Goal: Task Accomplishment & Management: Use online tool/utility

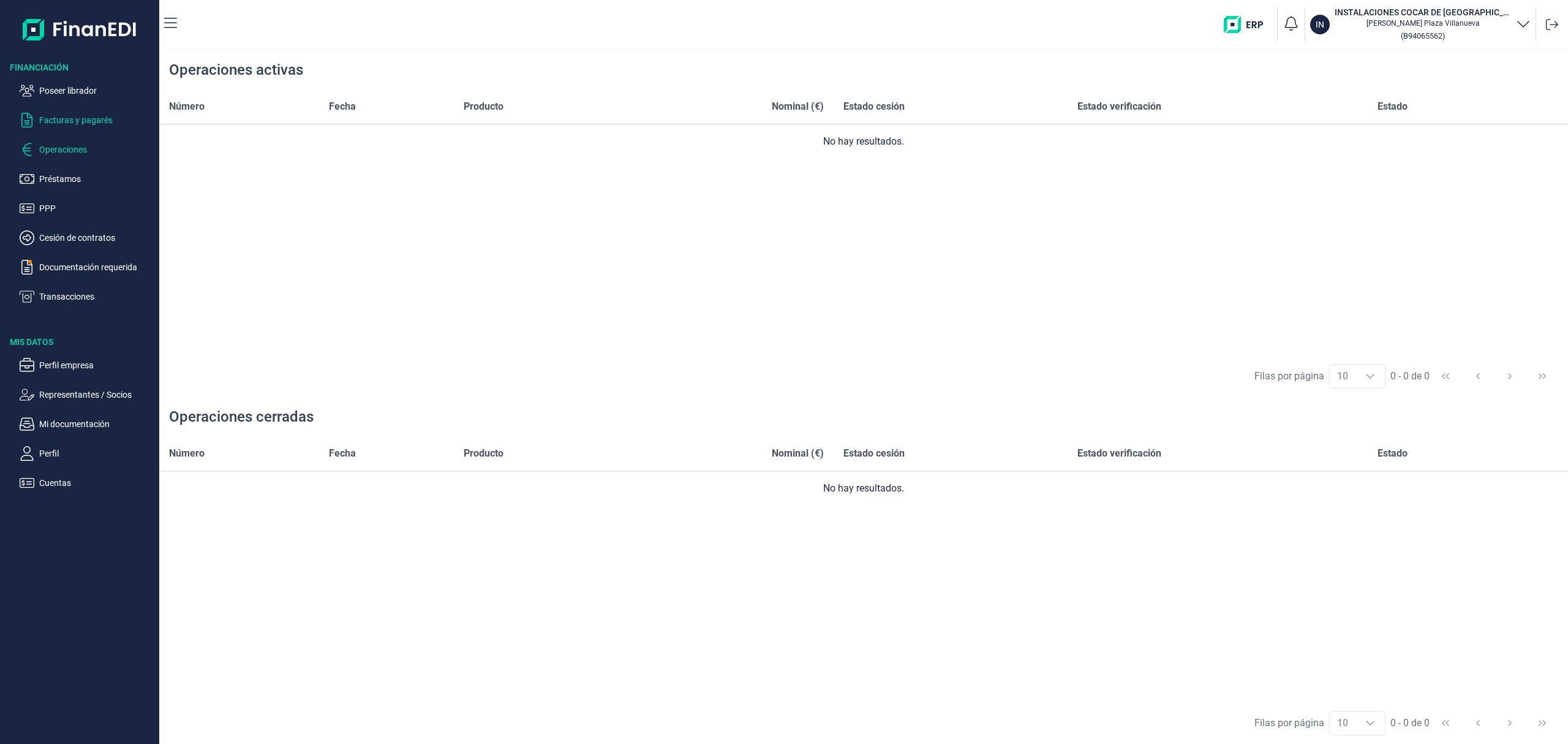
click at [90, 125] on p "Facturas y pagarés" at bounding box center [96, 120] width 115 height 15
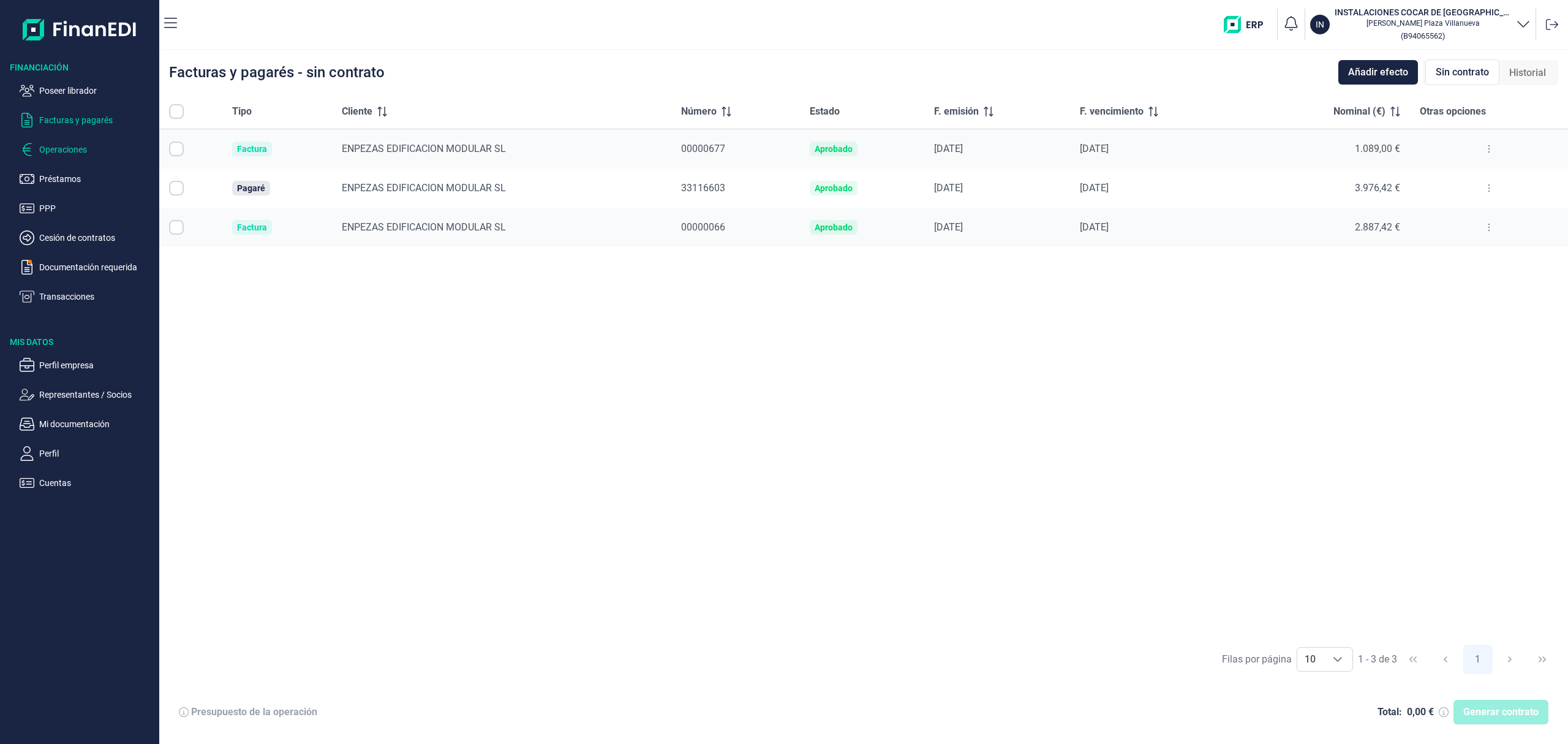
checkbox input "true"
click at [172, 105] on input "All items selected" at bounding box center [176, 111] width 15 height 15
checkbox input "false"
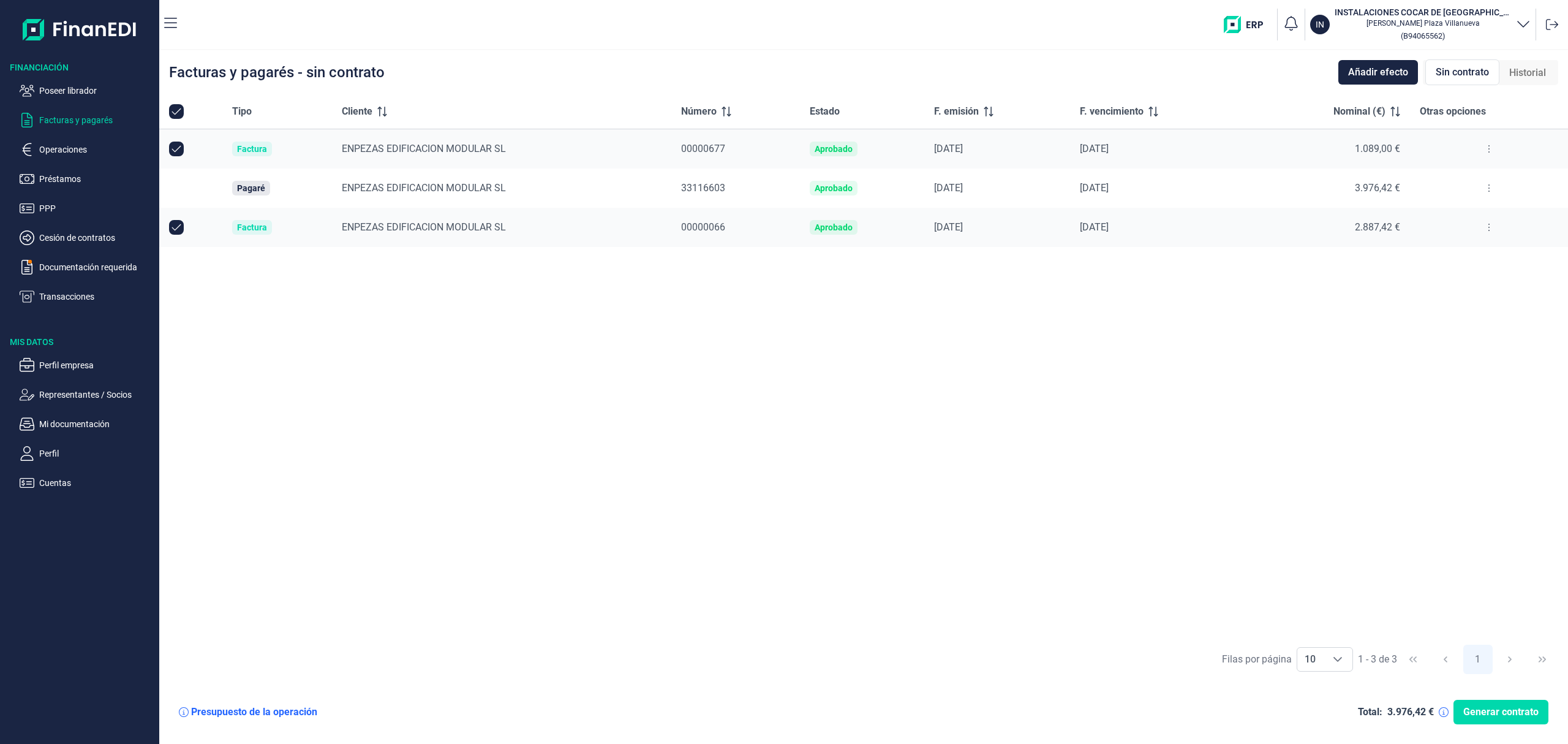
checkbox input "false"
click at [175, 108] on input "All items unselected" at bounding box center [176, 111] width 15 height 15
checkbox input "false"
checkbox input "true"
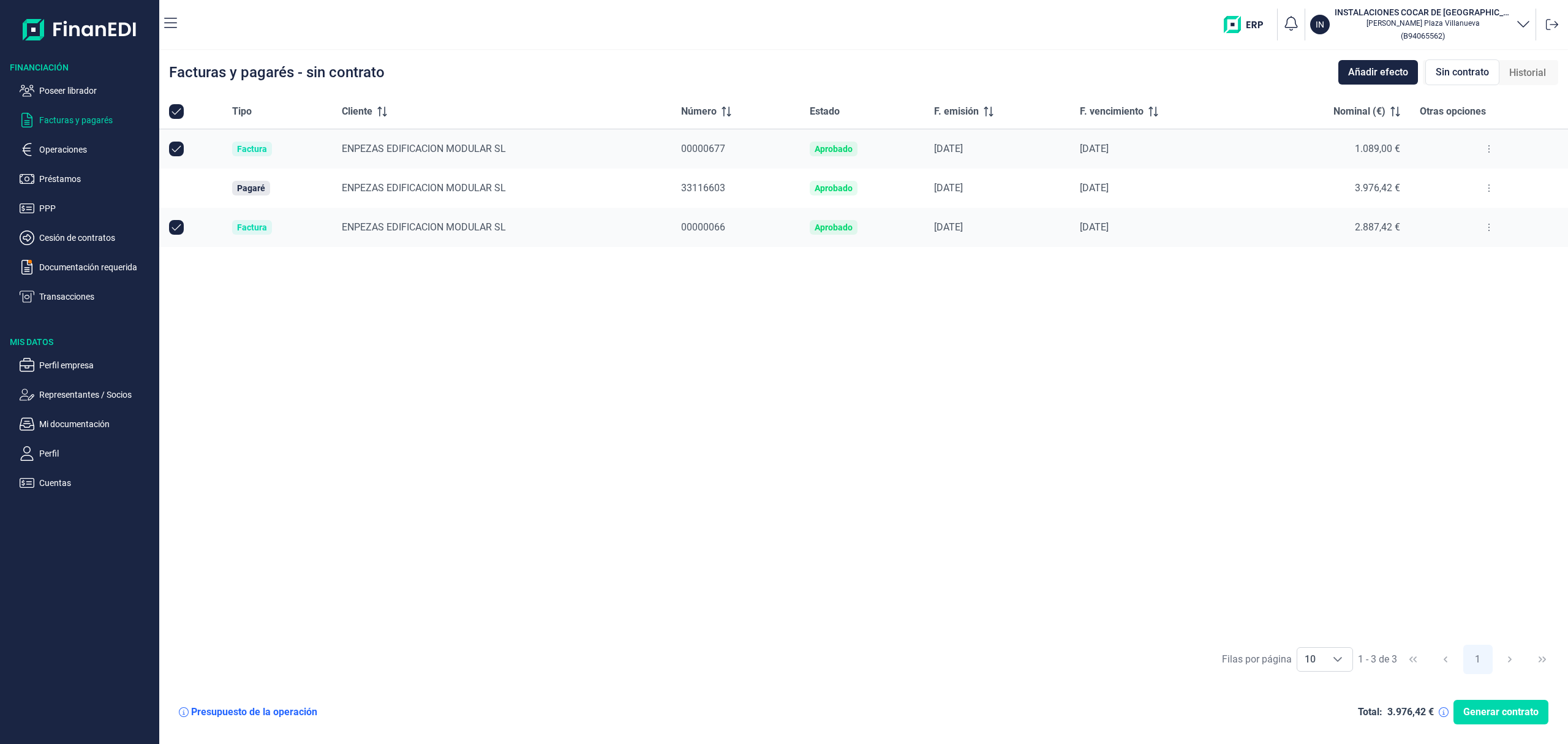
click at [171, 114] on input "All items selected" at bounding box center [176, 111] width 15 height 15
checkbox input "false"
click at [168, 188] on td at bounding box center [190, 188] width 63 height 39
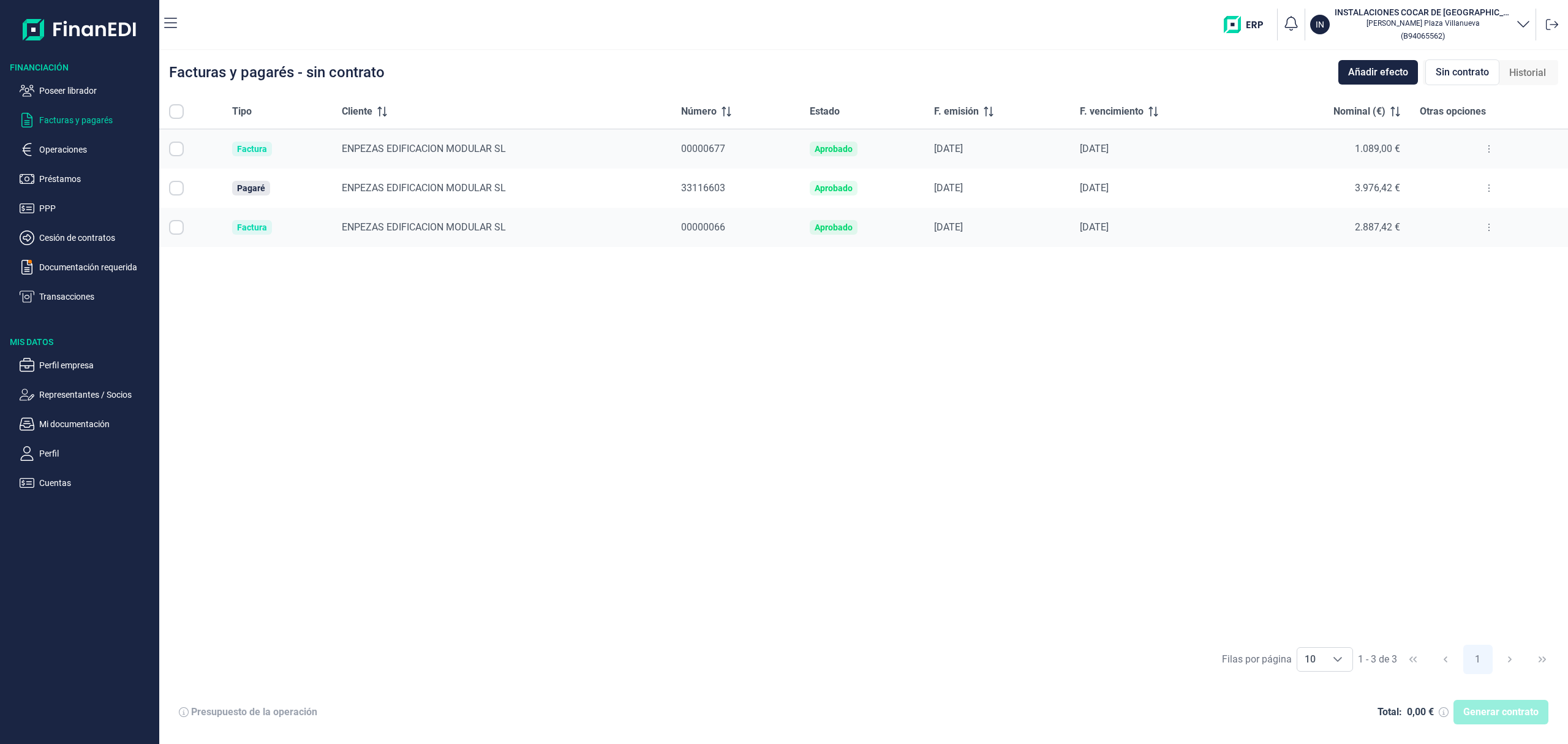
click at [175, 184] on input "Row Selected null" at bounding box center [176, 188] width 15 height 15
checkbox input "true"
click at [1489, 710] on span "Generar contrato" at bounding box center [1500, 712] width 75 height 15
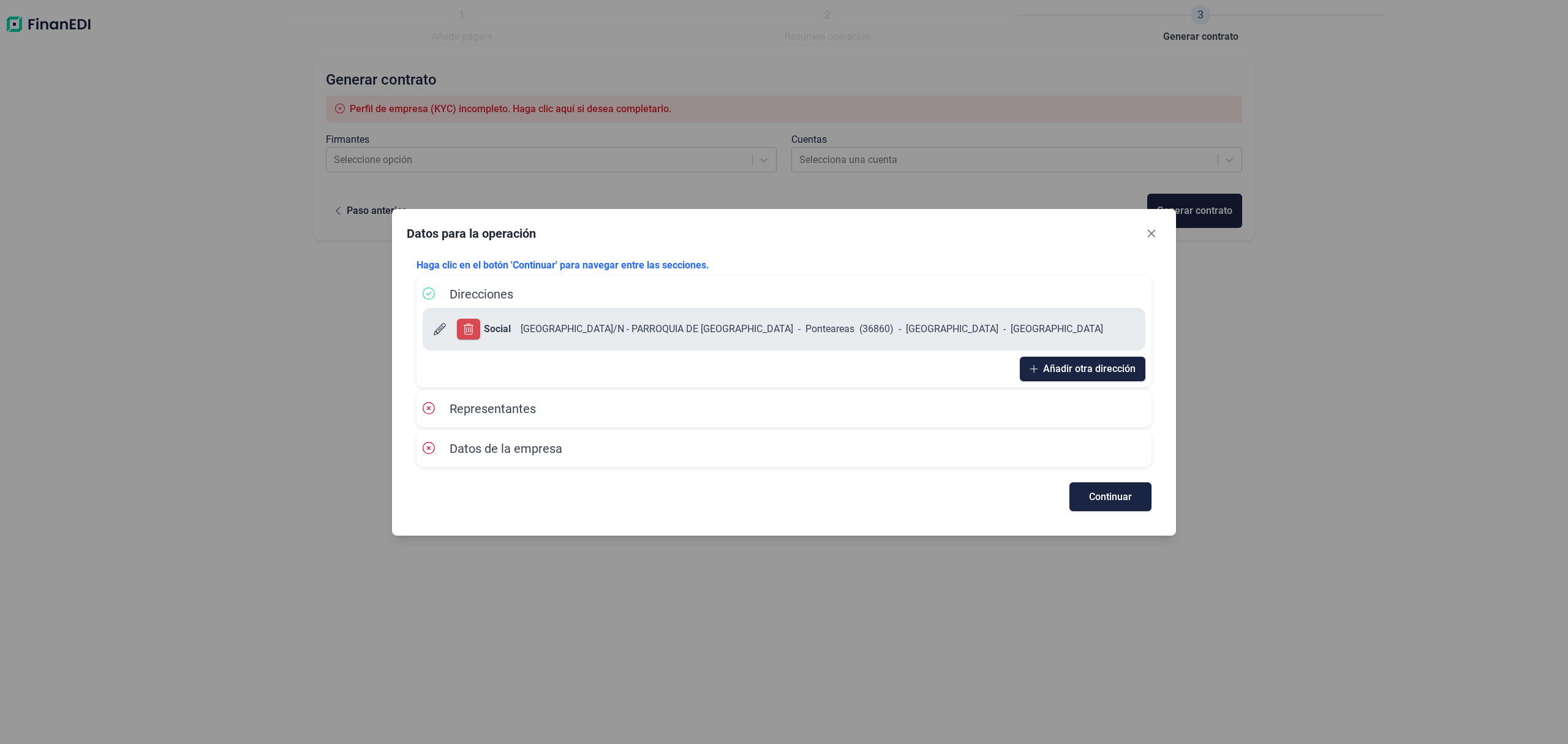
click at [1155, 233] on icon "Close" at bounding box center [1151, 233] width 9 height 9
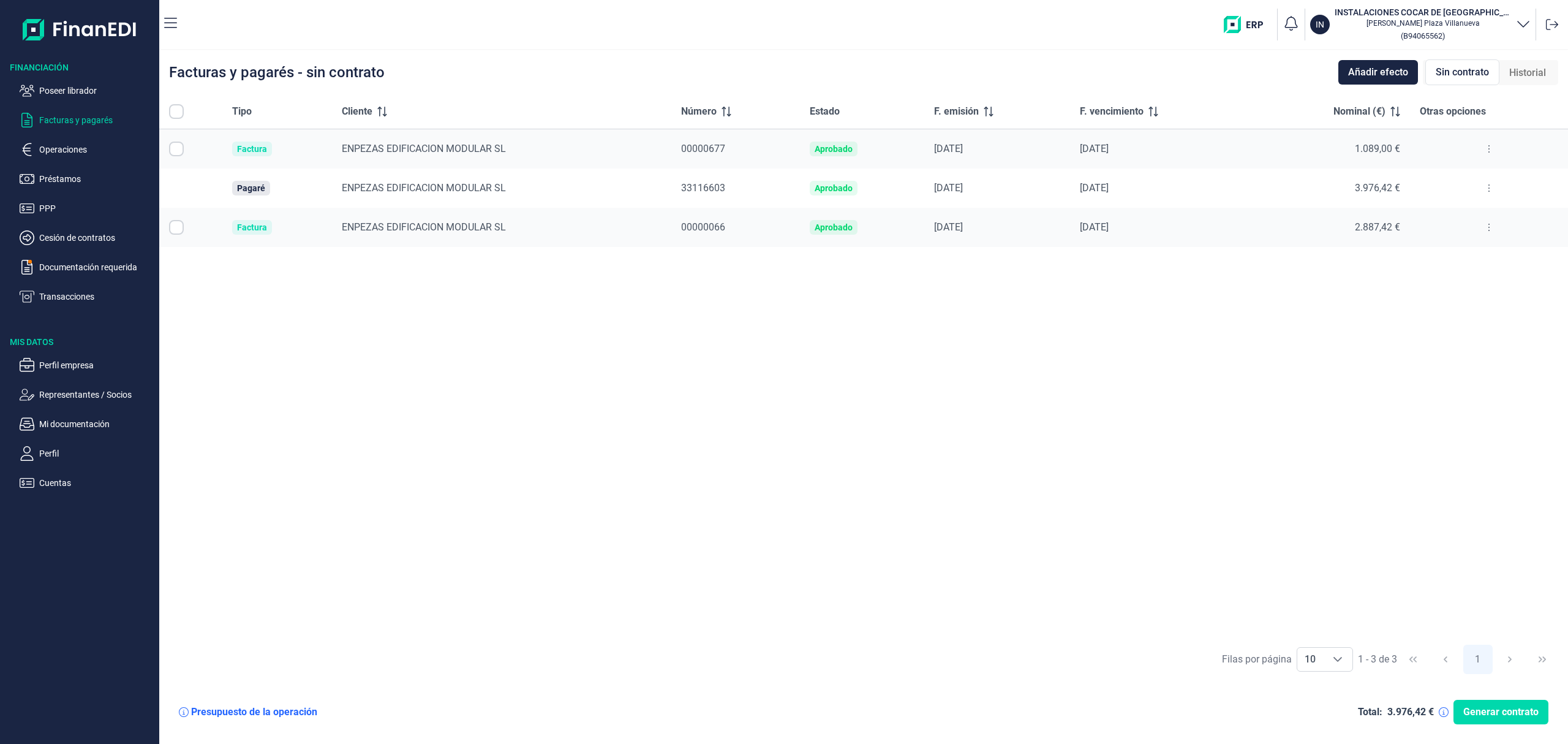
checkbox input "true"
click at [177, 111] on input "All items selected" at bounding box center [176, 111] width 15 height 15
checkbox input "false"
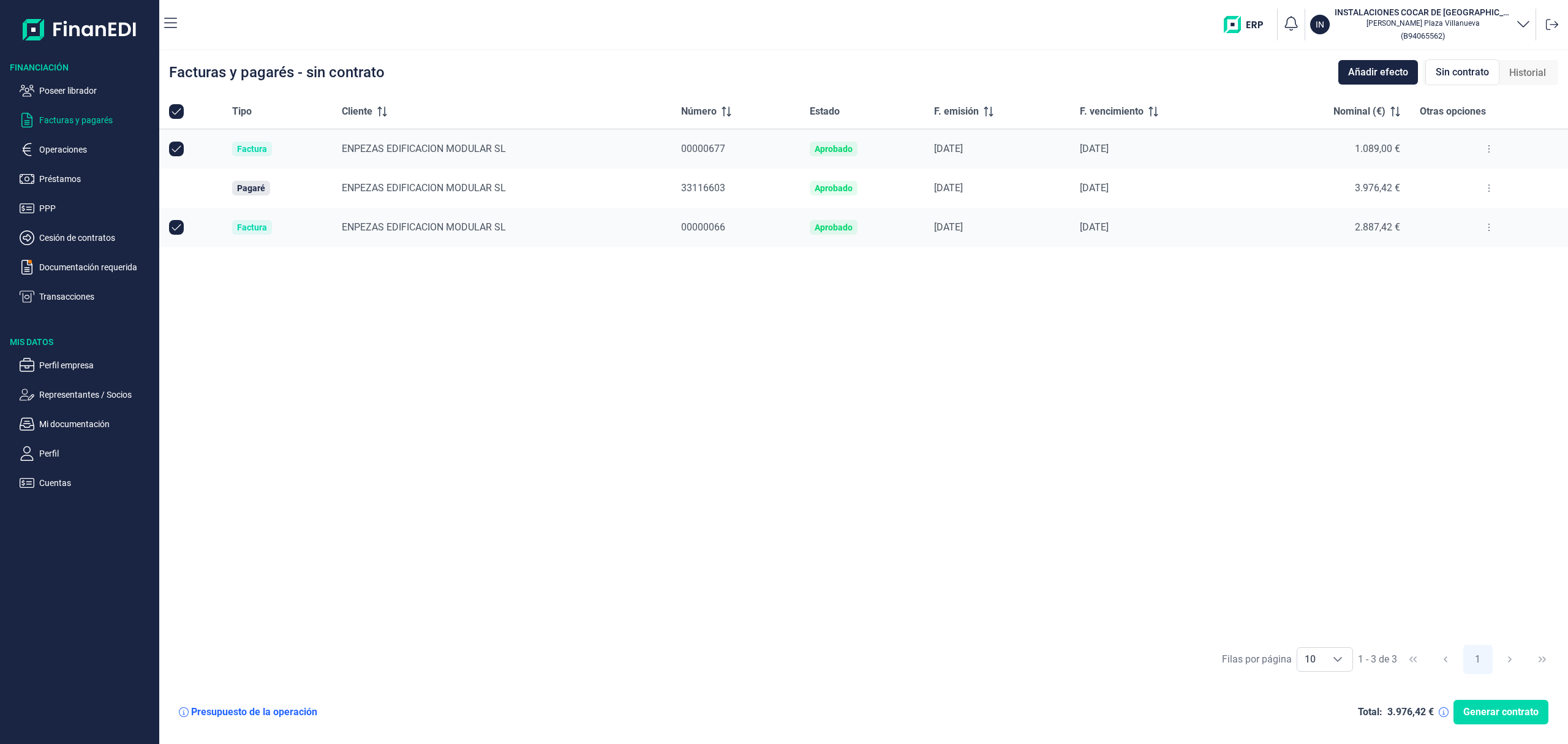
checkbox input "false"
click at [174, 185] on input "Row Selected null" at bounding box center [176, 188] width 15 height 15
checkbox input "true"
click at [87, 78] on ul "Poseer librador Facturas y pagarés Operaciones Préstamos PPP Cesión de contrato…" at bounding box center [79, 188] width 159 height 230
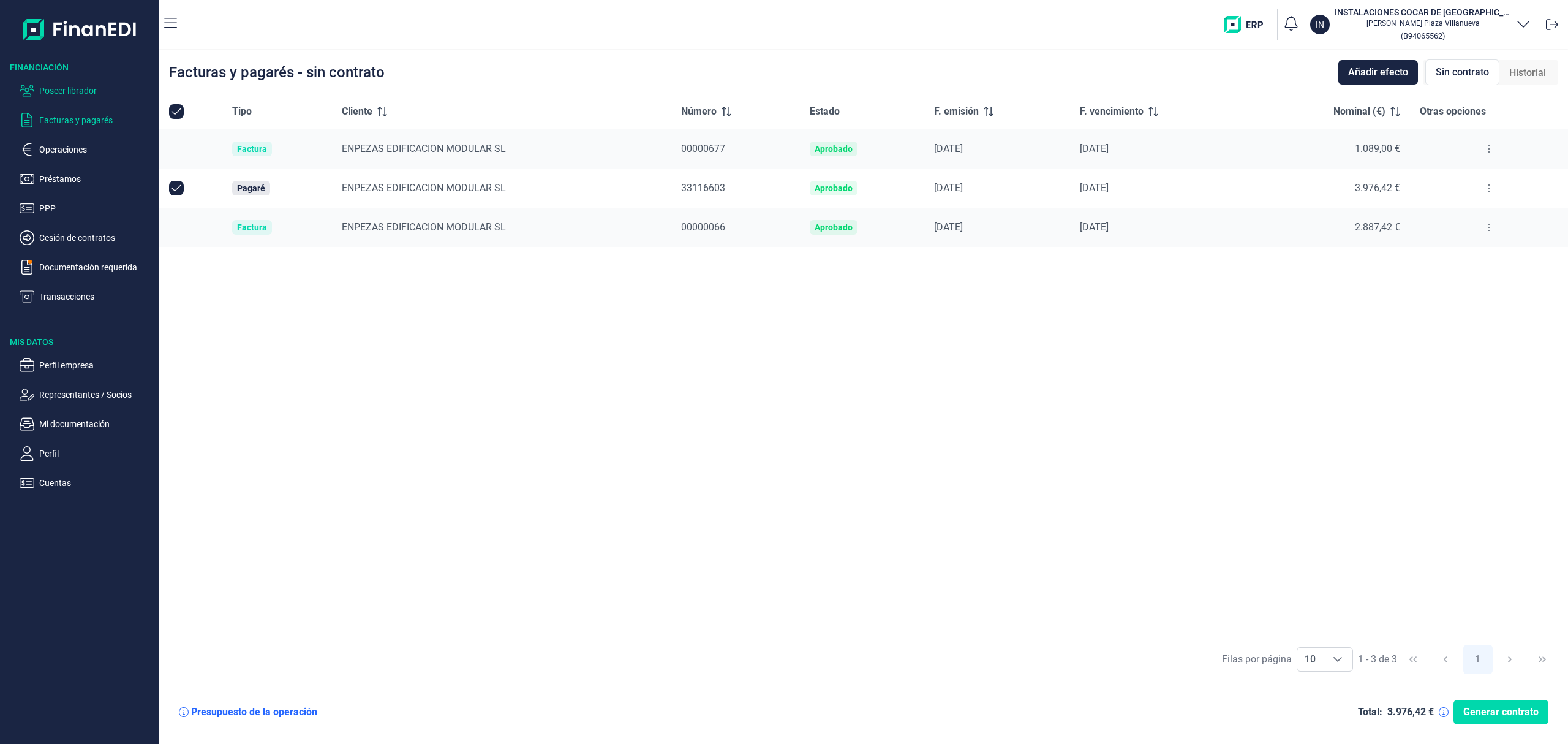
click at [92, 84] on p "Poseer librador" at bounding box center [96, 91] width 115 height 15
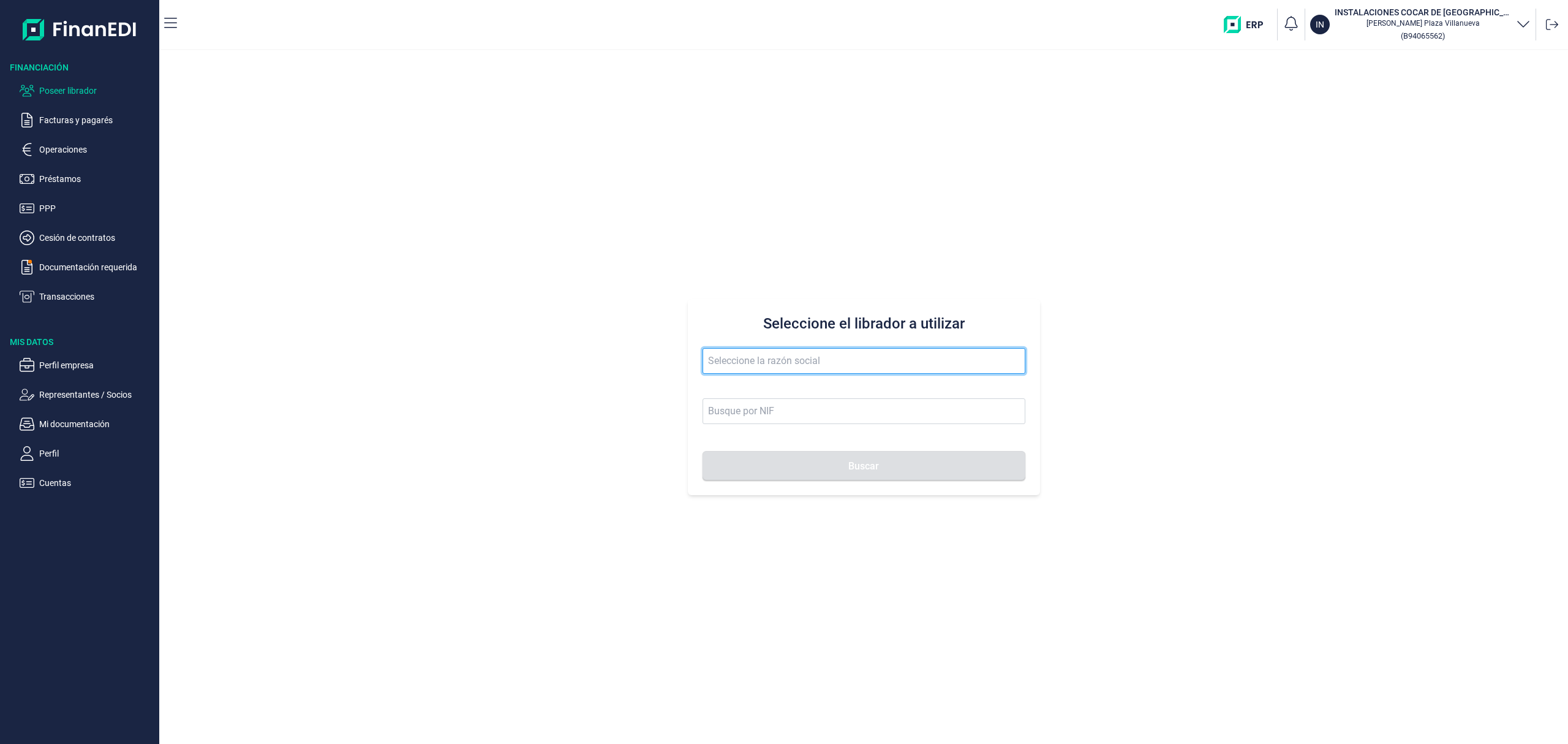
click at [790, 368] on input "text" at bounding box center [863, 361] width 323 height 26
drag, startPoint x: 762, startPoint y: 364, endPoint x: 364, endPoint y: 296, distance: 403.8
click at [381, 316] on div "Seleccione el librador a utilizar terra obra Buscar" at bounding box center [863, 397] width 1409 height 694
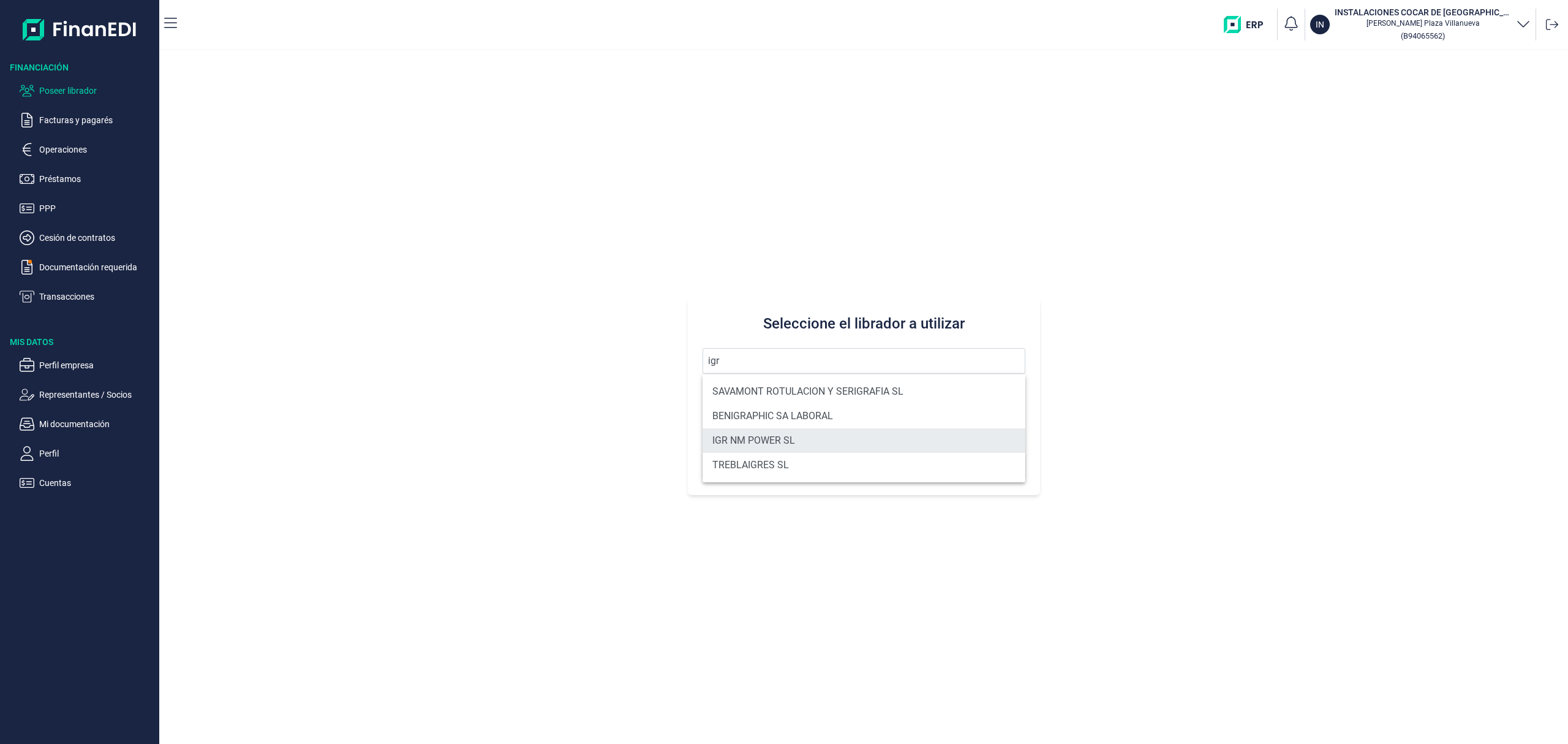
click at [782, 434] on li "IGR NM POWER SL" at bounding box center [863, 441] width 323 height 24
type input "IGR NM POWER SL"
type input "B40658668"
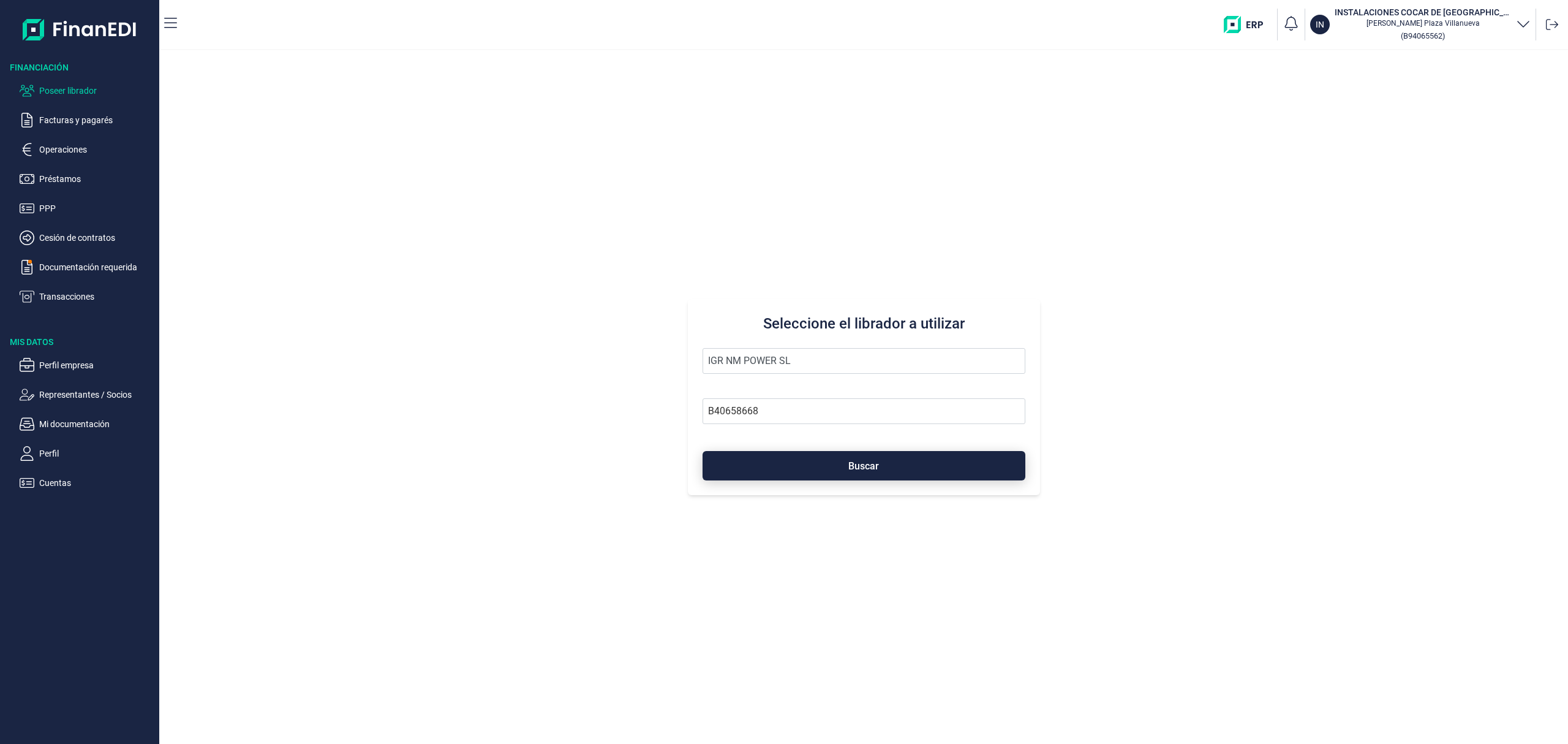
click at [804, 461] on button "Buscar" at bounding box center [863, 466] width 323 height 29
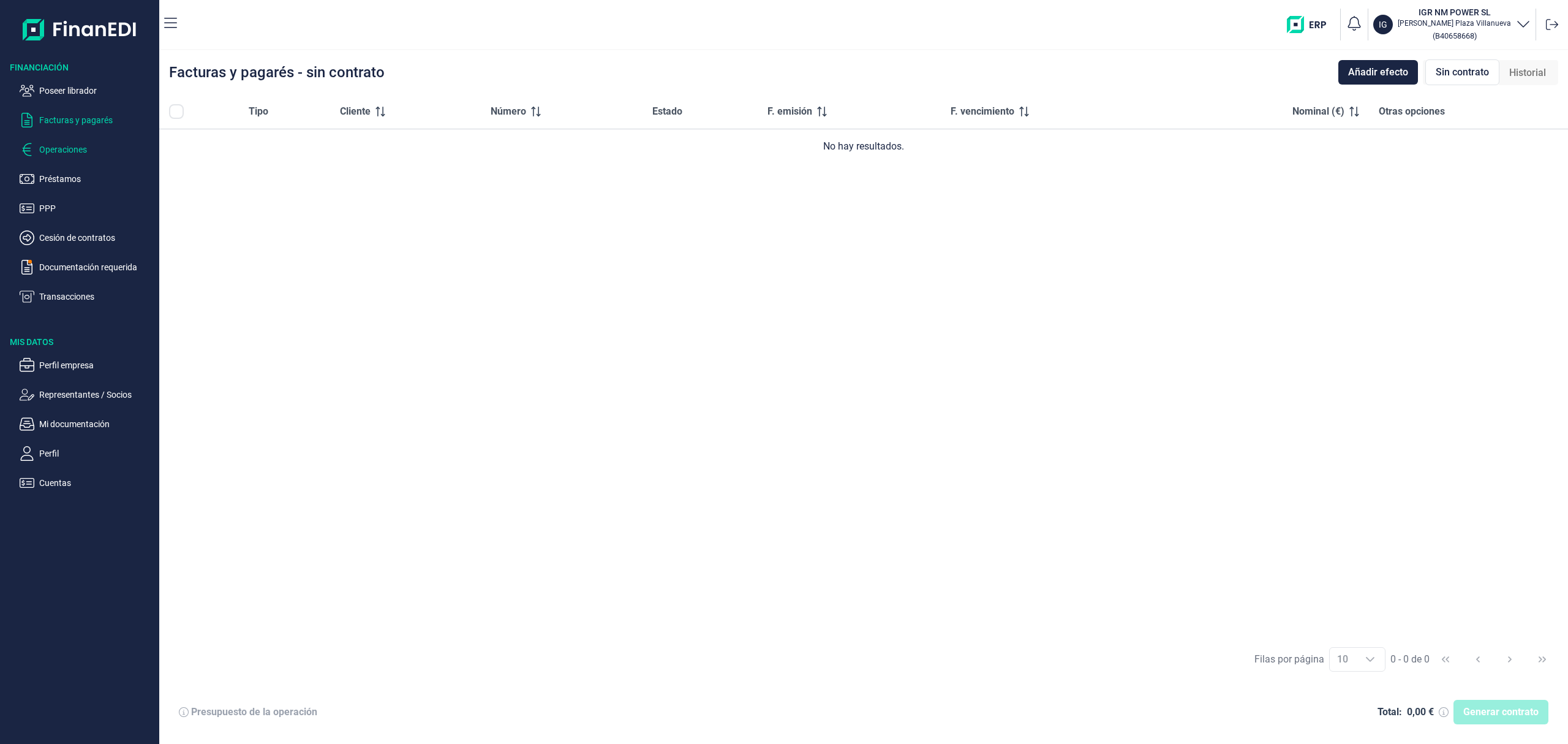
click at [82, 147] on p "Operaciones" at bounding box center [96, 149] width 115 height 15
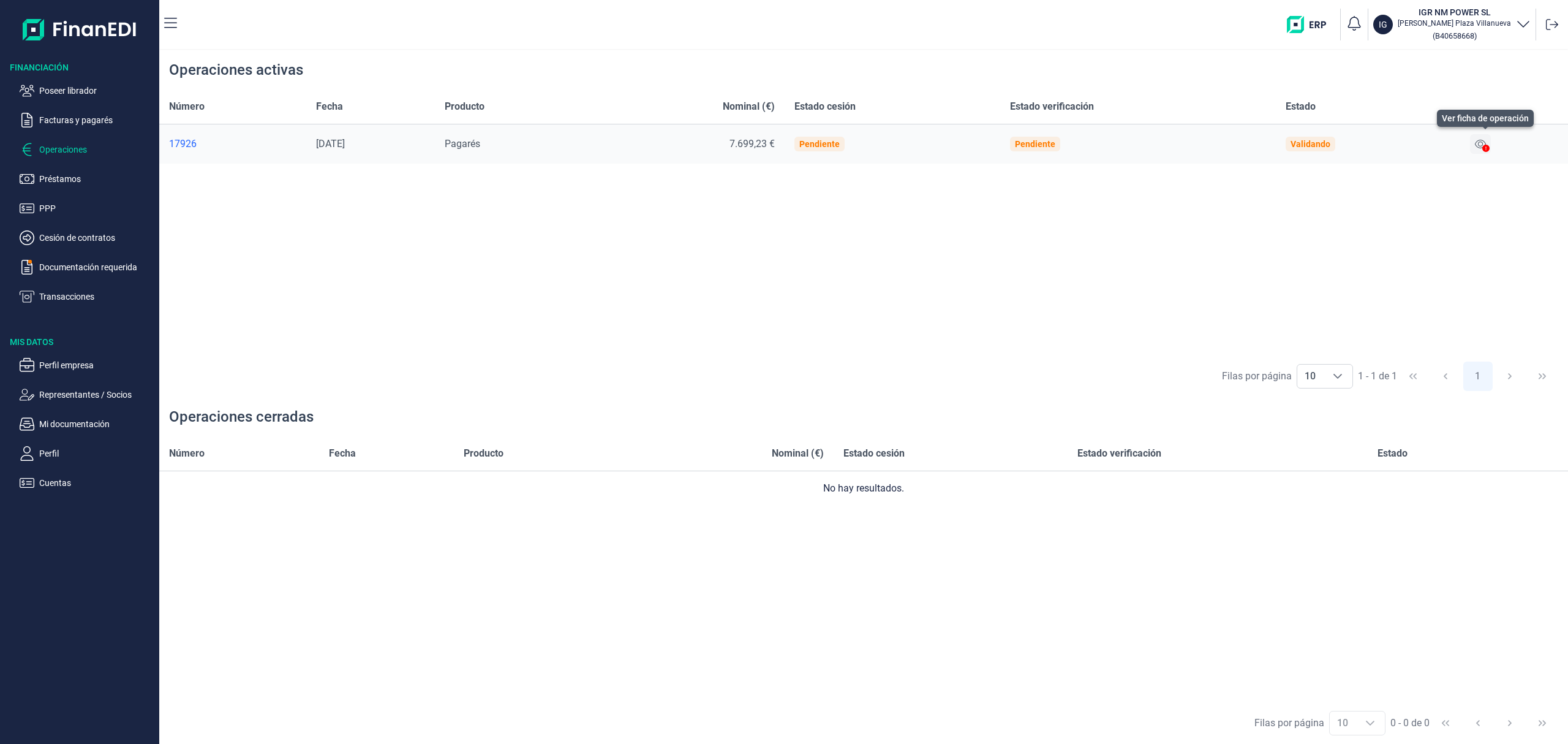
click at [1483, 147] on icon at bounding box center [1480, 143] width 11 height 9
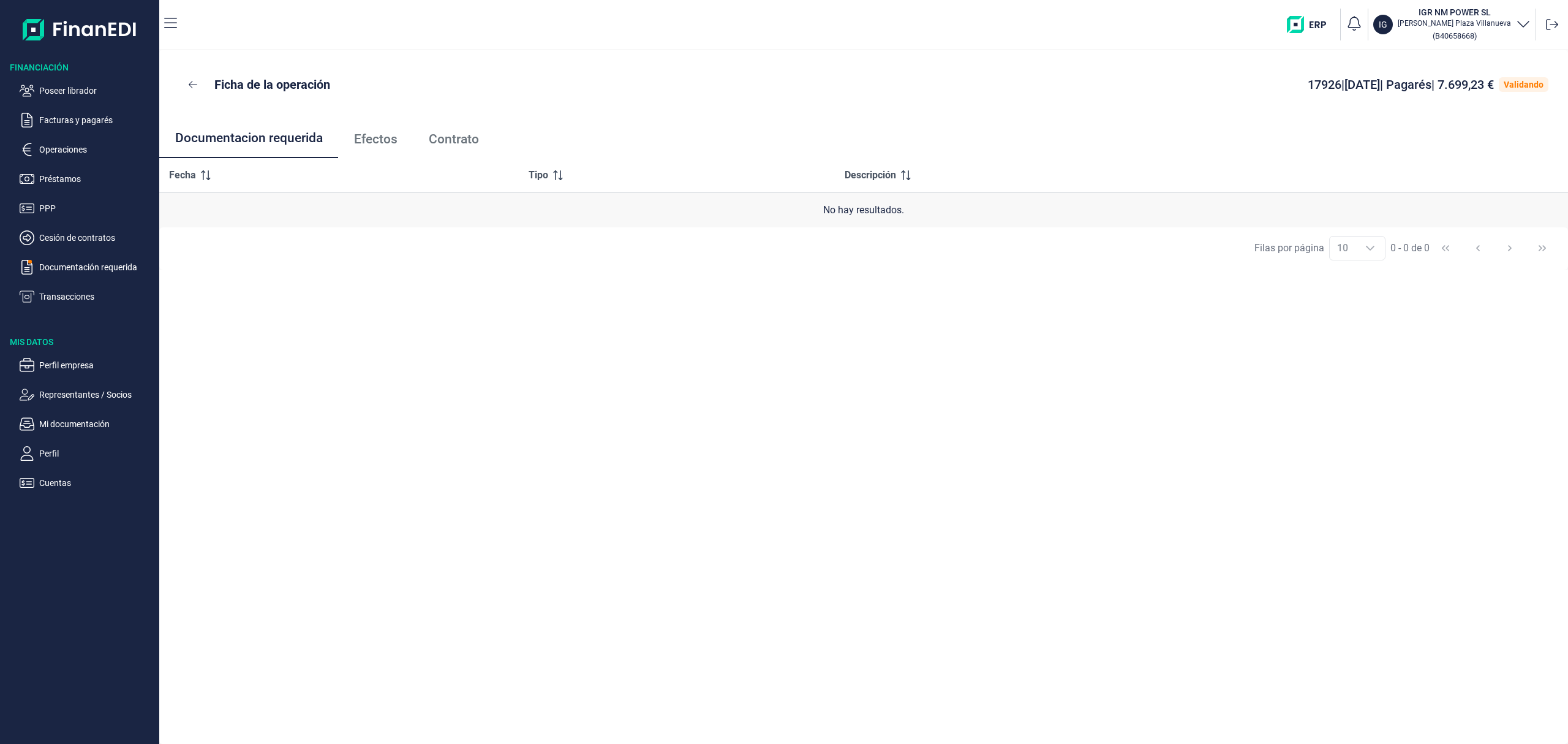
click at [457, 133] on span "Contrato" at bounding box center [454, 139] width 50 height 13
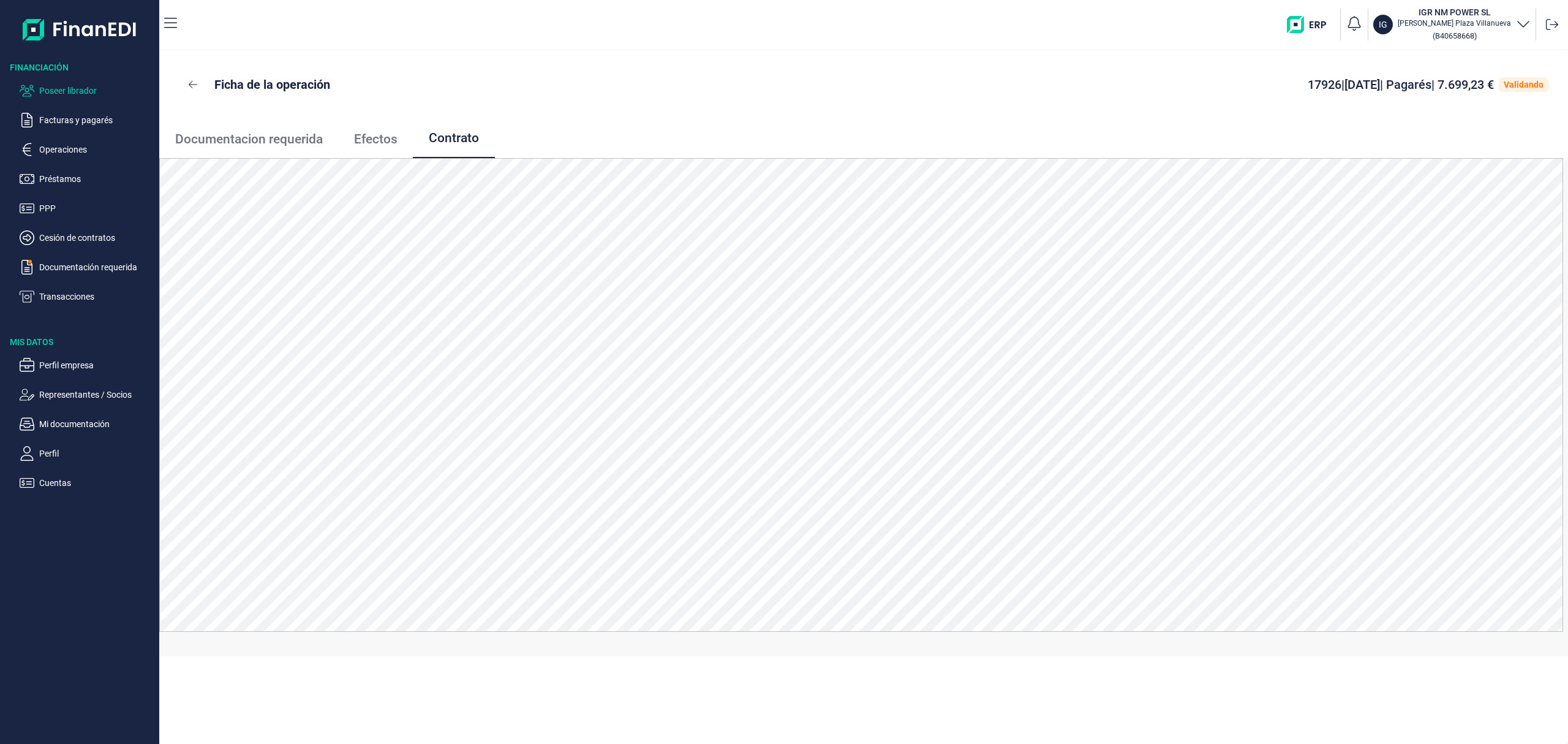
click at [60, 87] on p "Poseer librador" at bounding box center [96, 91] width 115 height 15
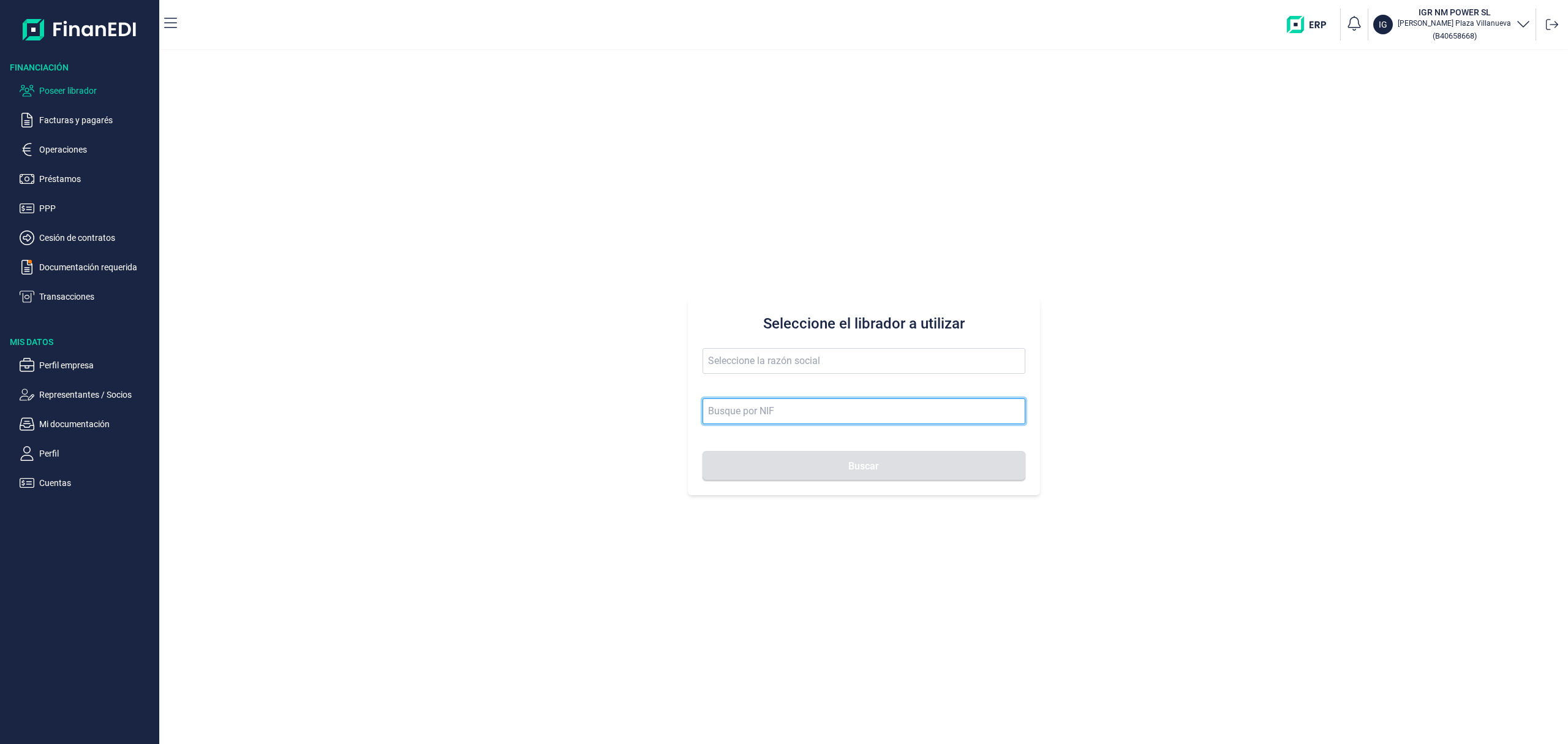
click at [753, 408] on input at bounding box center [863, 411] width 323 height 26
paste input "B35811454."
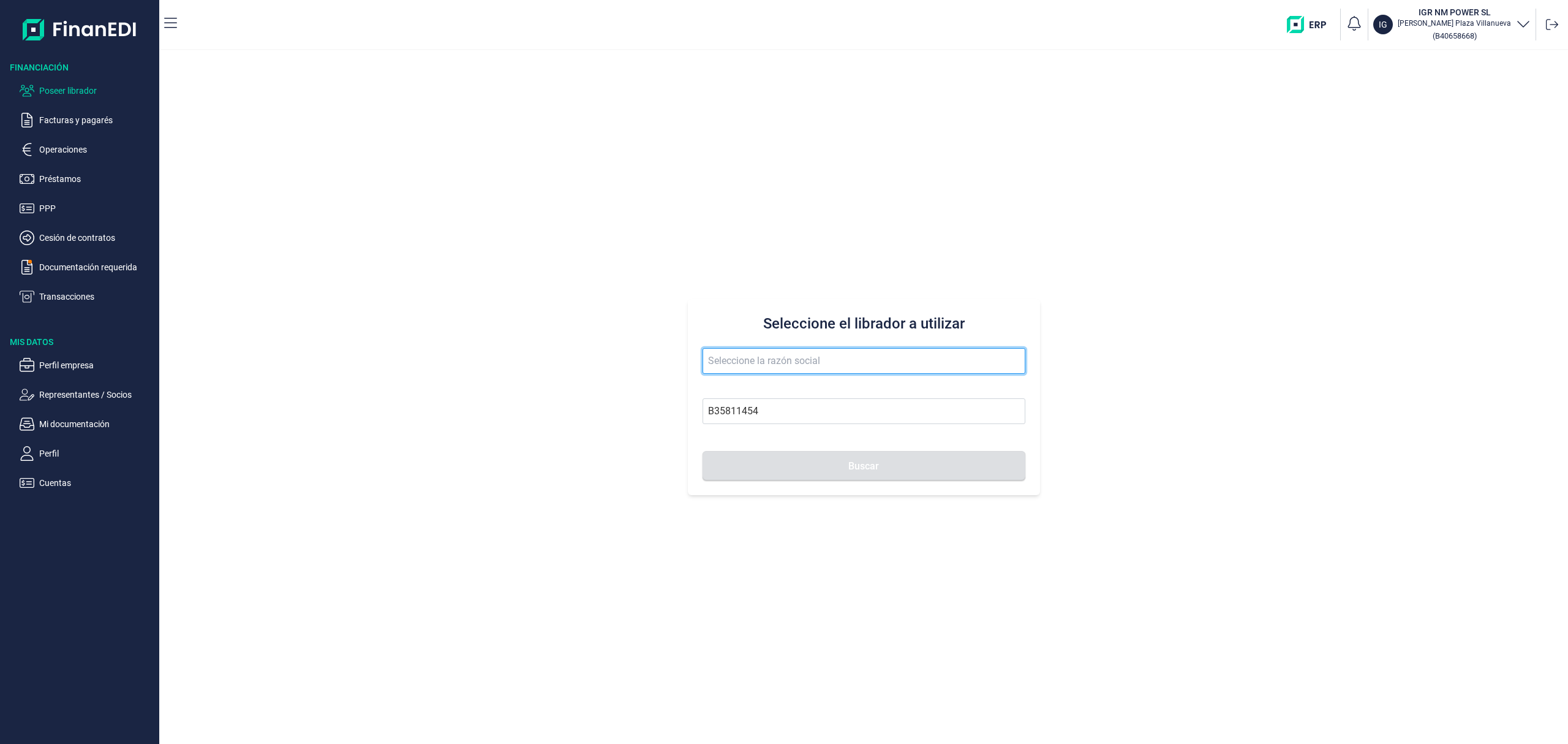
click at [781, 364] on input "text" at bounding box center [863, 361] width 323 height 26
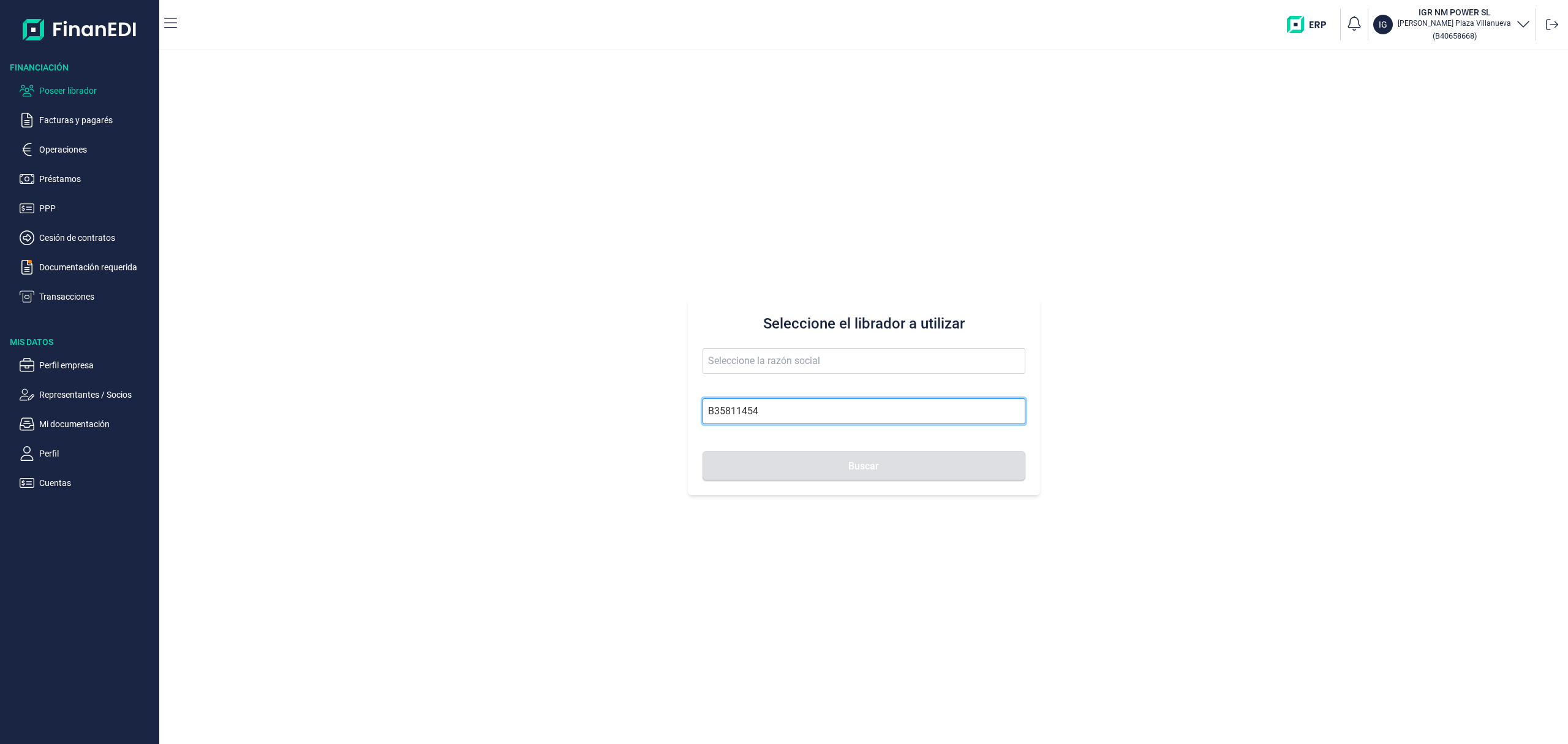
click at [785, 413] on input "B35811454" at bounding box center [863, 411] width 323 height 26
click at [702, 451] on button "Buscar" at bounding box center [863, 466] width 323 height 29
drag, startPoint x: 757, startPoint y: 416, endPoint x: 596, endPoint y: 401, distance: 161.7
click at [613, 401] on div "Seleccione el librador a utilizar B35811454 Buscar" at bounding box center [863, 397] width 1409 height 694
paste input "7634903"
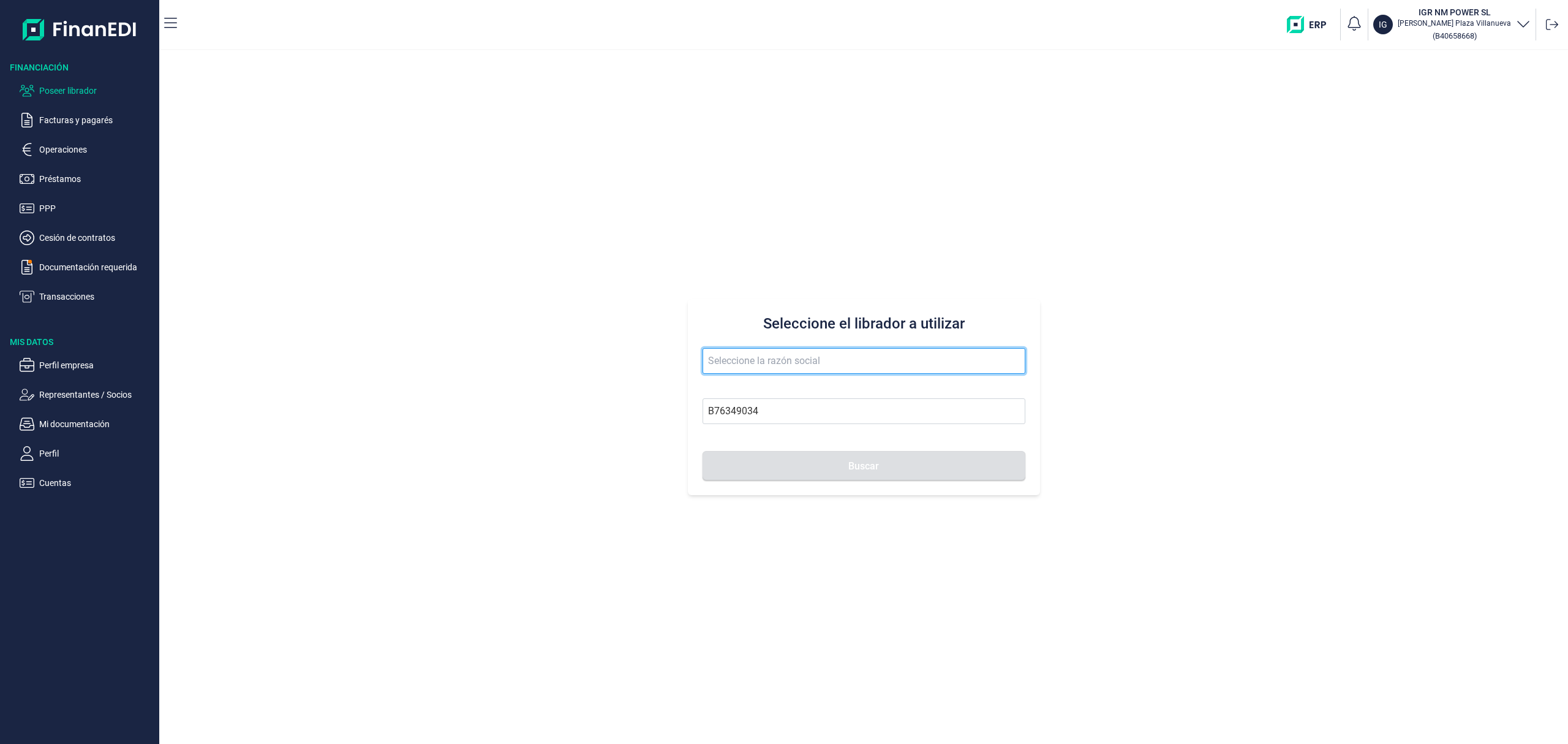
click at [800, 364] on input "text" at bounding box center [863, 361] width 323 height 26
click at [702, 451] on button "Buscar" at bounding box center [863, 466] width 323 height 29
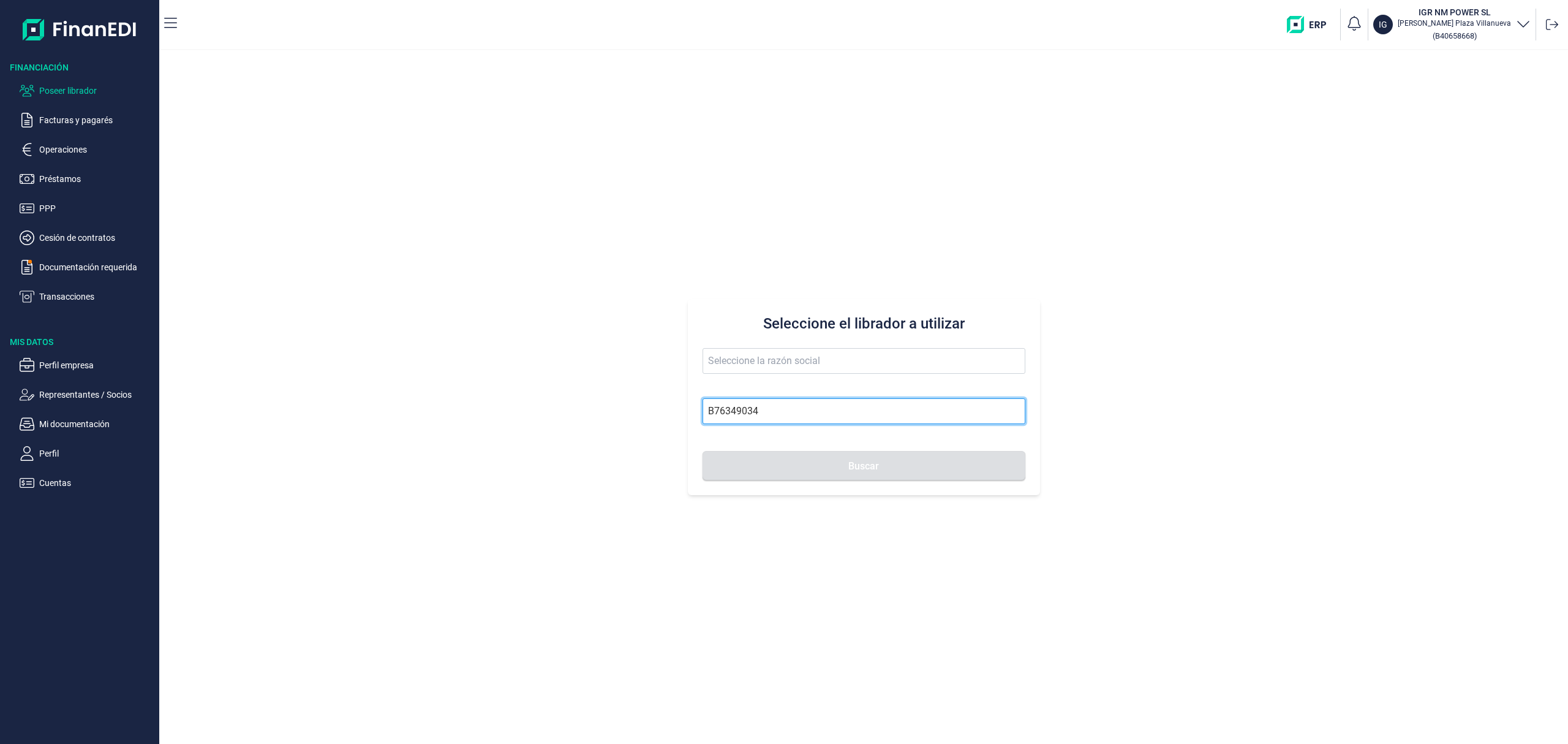
drag, startPoint x: 753, startPoint y: 419, endPoint x: 768, endPoint y: 415, distance: 15.5
click at [753, 419] on input "B76349034" at bounding box center [863, 411] width 323 height 26
click at [768, 415] on input "B76349034" at bounding box center [863, 411] width 323 height 26
click at [702, 451] on button "Buscar" at bounding box center [863, 466] width 323 height 29
drag, startPoint x: 763, startPoint y: 415, endPoint x: 618, endPoint y: 395, distance: 146.4
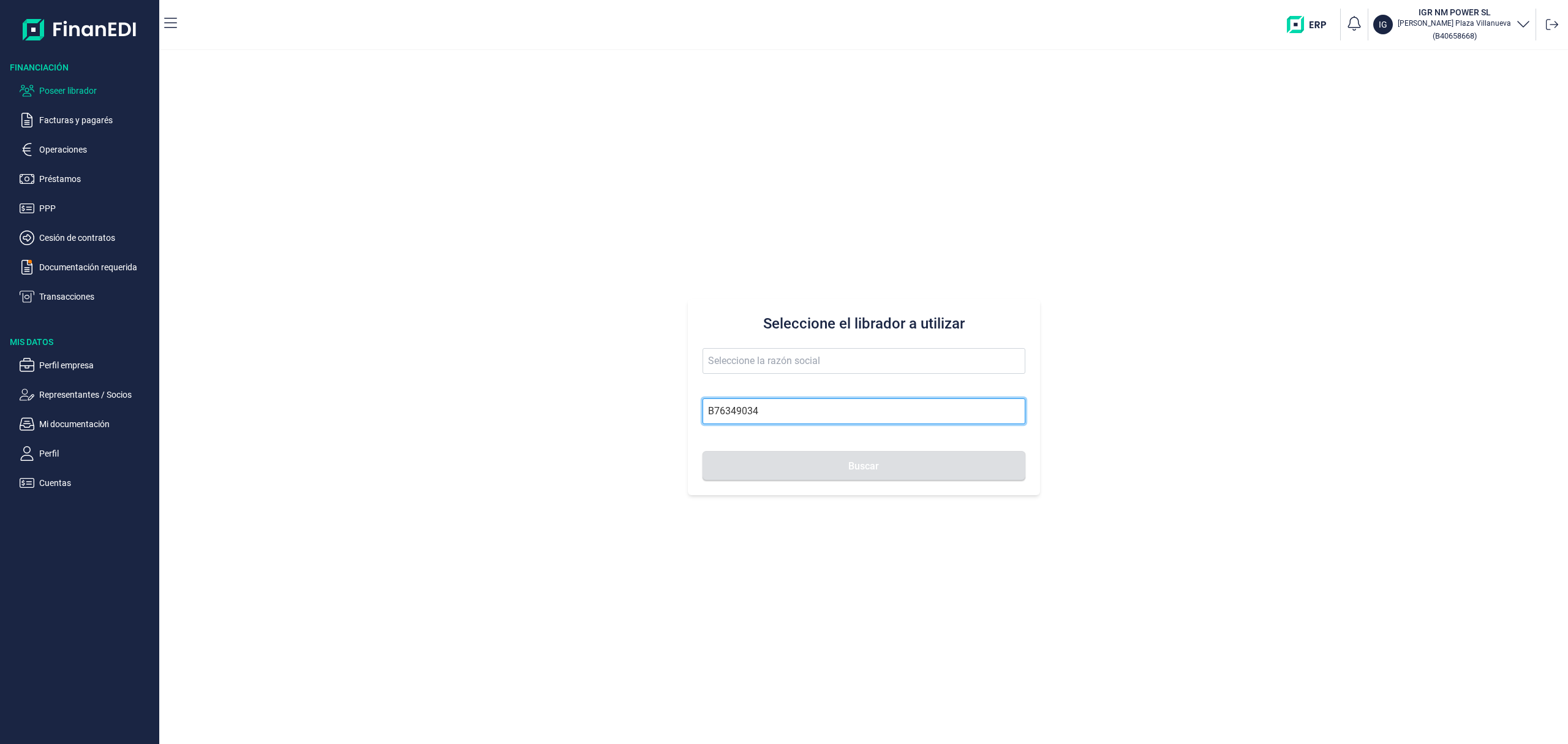
click at [611, 400] on div "Seleccione el librador a utilizar B76349034 Buscar" at bounding box center [863, 397] width 1409 height 694
paste input "292390"
type input "B76292390"
click at [702, 451] on button "Buscar" at bounding box center [863, 466] width 323 height 29
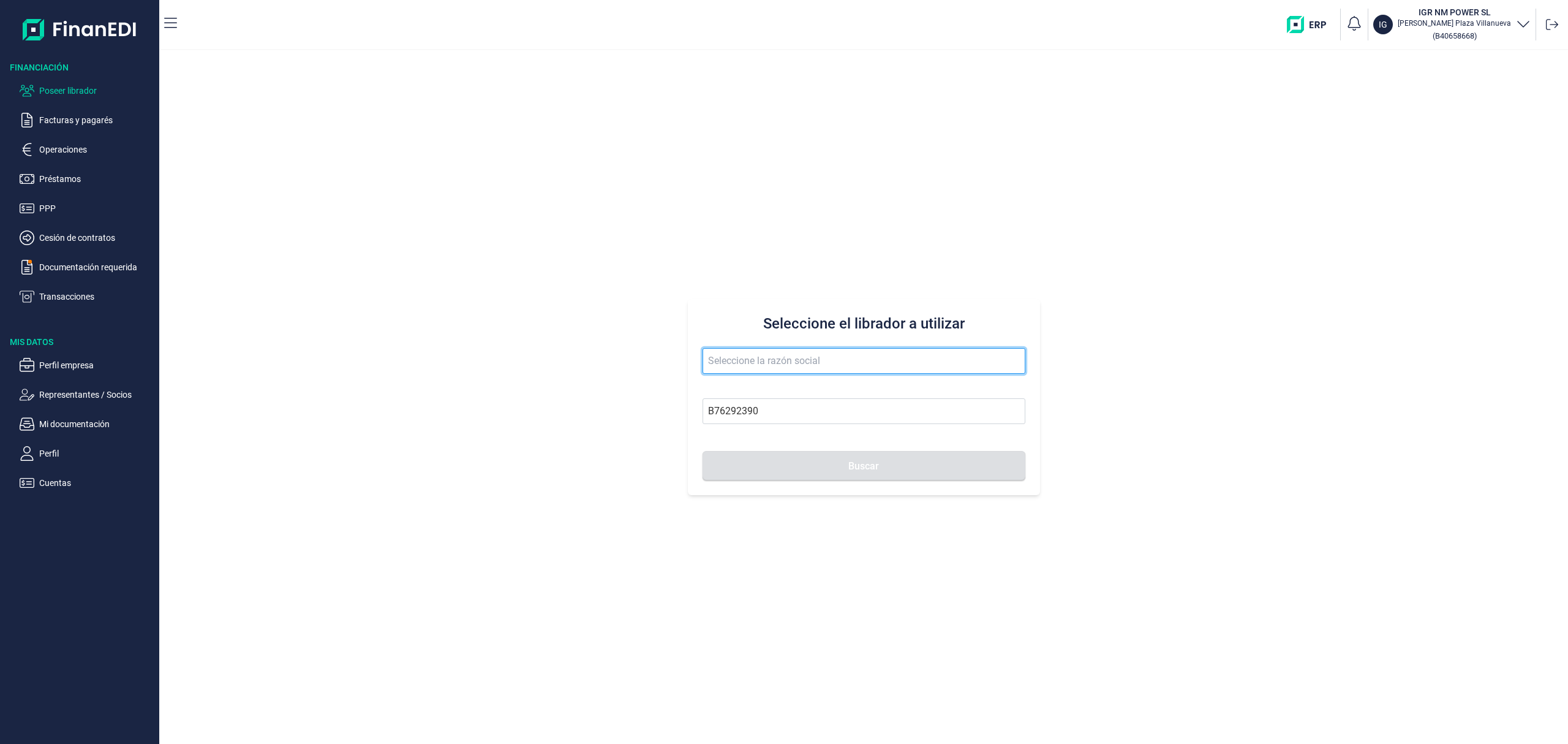
click at [784, 363] on input "text" at bounding box center [863, 361] width 323 height 26
click at [702, 451] on button "Buscar" at bounding box center [863, 466] width 323 height 29
